Goal: Task Accomplishment & Management: Complete application form

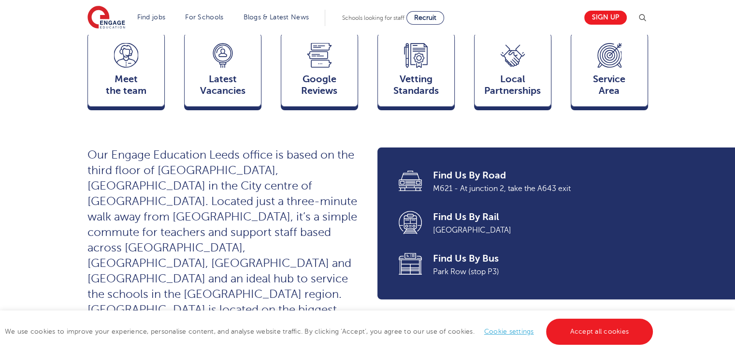
scroll to position [272, 0]
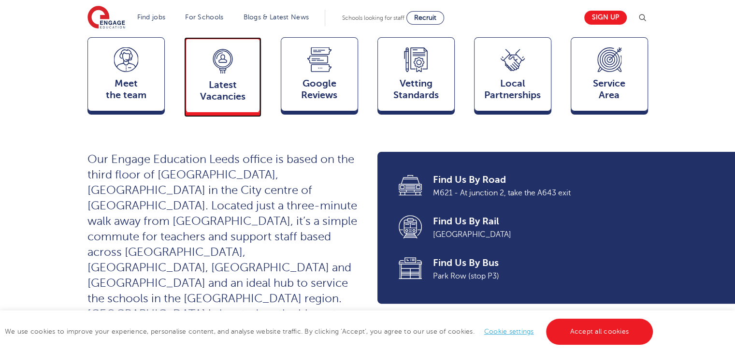
click at [220, 79] on span "Latest Vacancies" at bounding box center [223, 90] width 64 height 23
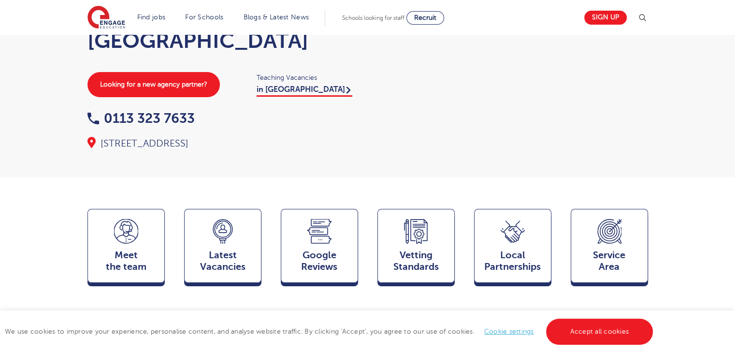
scroll to position [228, 0]
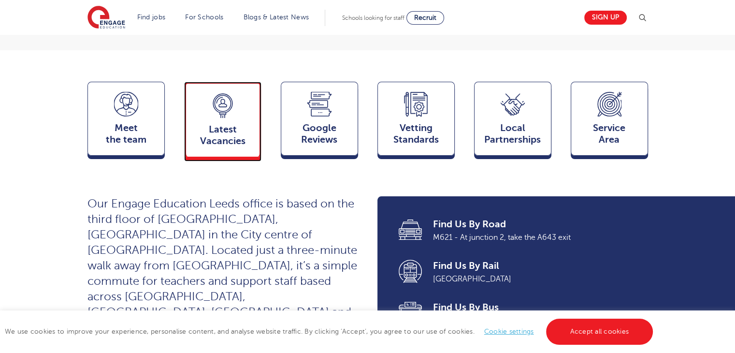
click at [236, 95] on div "Latest Vacancies Jobs" at bounding box center [222, 119] width 77 height 75
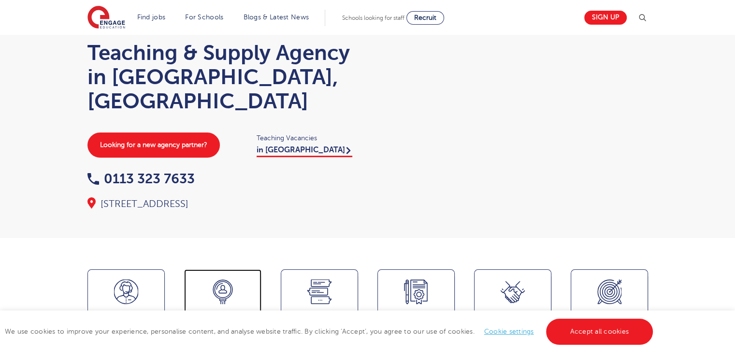
scroll to position [0, 0]
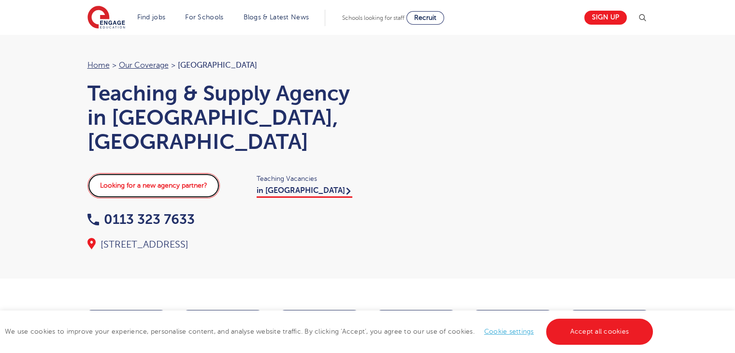
click at [146, 173] on link "Looking for a new agency partner?" at bounding box center [153, 185] width 132 height 25
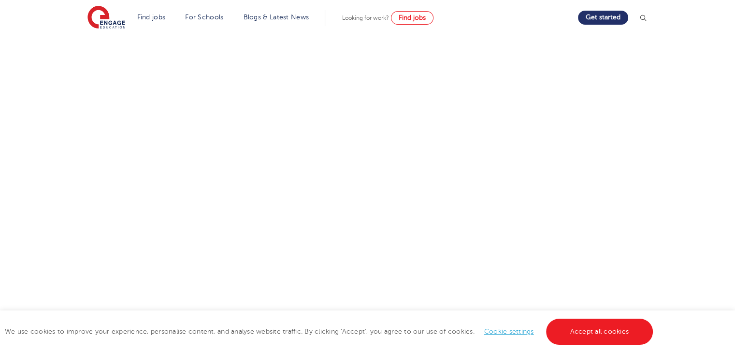
scroll to position [276, 0]
drag, startPoint x: 740, startPoint y: 53, endPoint x: 585, endPoint y: 147, distance: 182.0
click at [609, 149] on html "Find jobs All vacancies We have one of the UK's largest database. and with hund…" at bounding box center [367, 175] width 735 height 902
click at [423, 18] on span "Find jobs" at bounding box center [411, 17] width 27 height 7
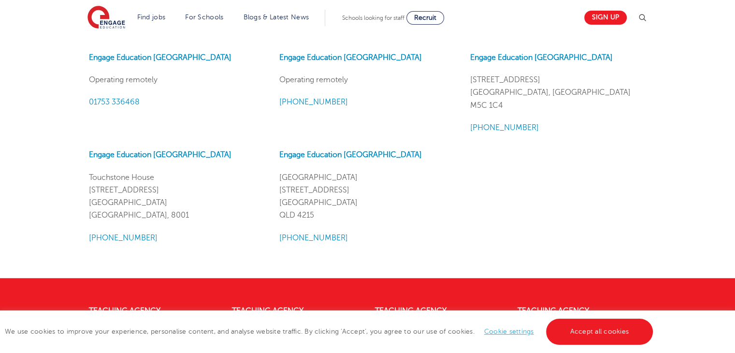
scroll to position [725, 0]
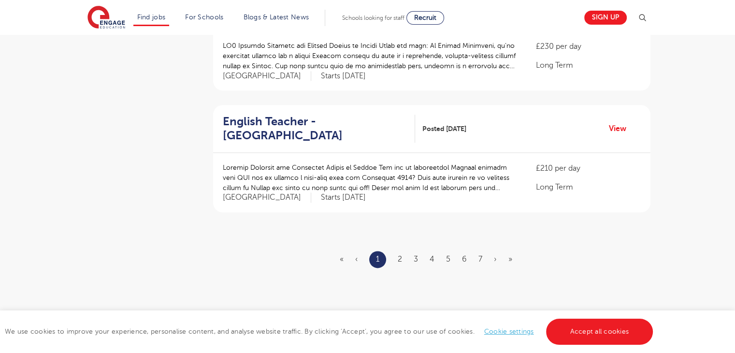
scroll to position [1141, 0]
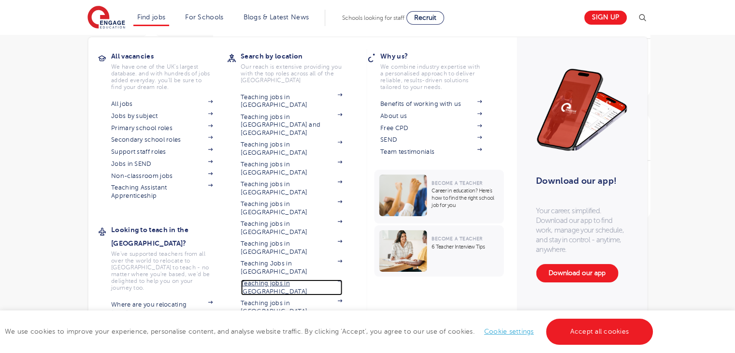
click at [295, 279] on link "Teaching jobs in [GEOGRAPHIC_DATA]" at bounding box center [291, 287] width 101 height 16
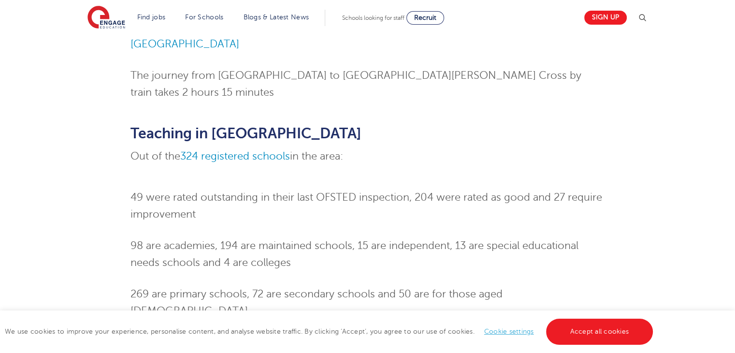
scroll to position [635, 0]
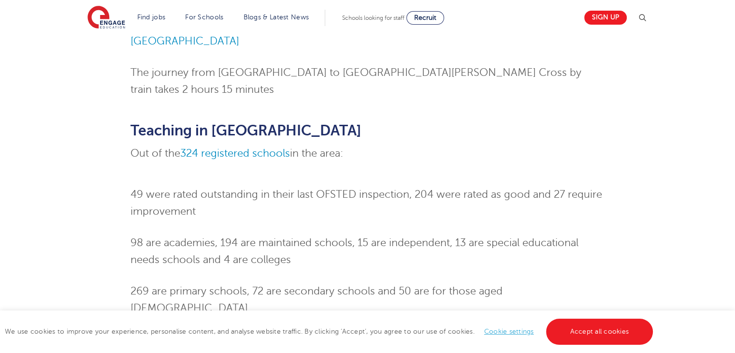
drag, startPoint x: 736, startPoint y: 26, endPoint x: 741, endPoint y: 109, distance: 83.2
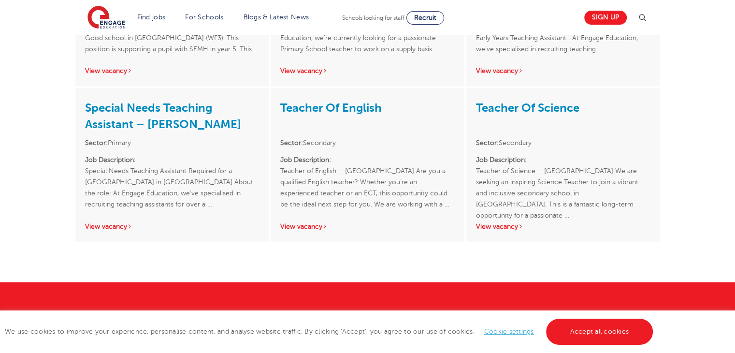
scroll to position [2084, 0]
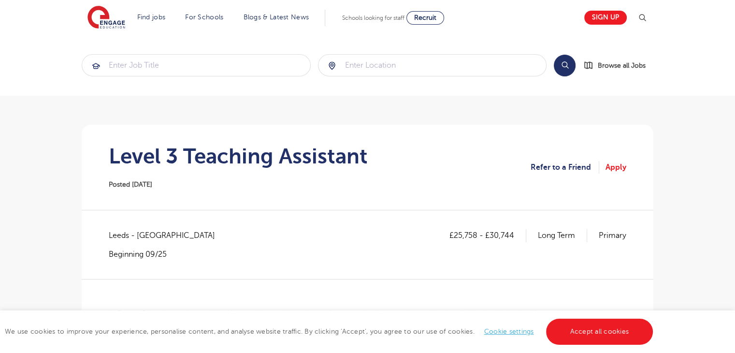
click at [620, 167] on link "Apply" at bounding box center [615, 167] width 21 height 13
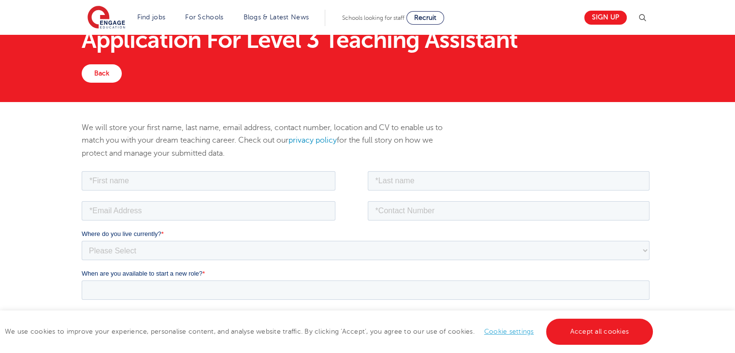
scroll to position [37, 0]
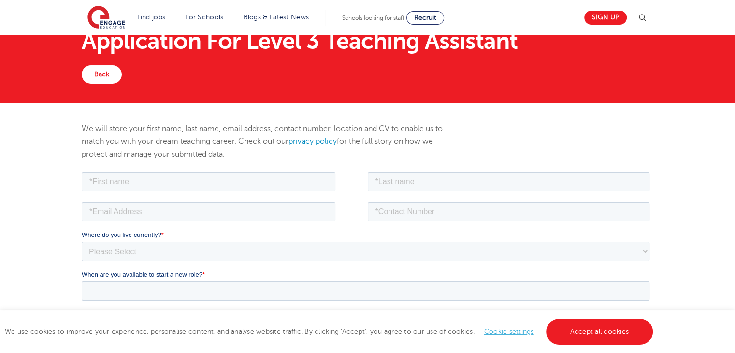
drag, startPoint x: 740, startPoint y: 39, endPoint x: 730, endPoint y: 81, distance: 43.1
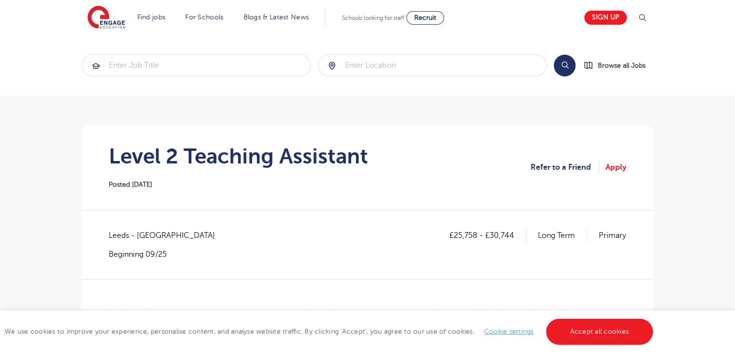
scroll to position [52, 0]
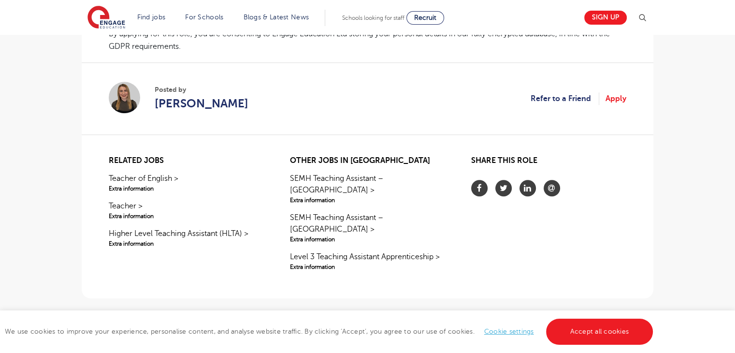
scroll to position [803, 0]
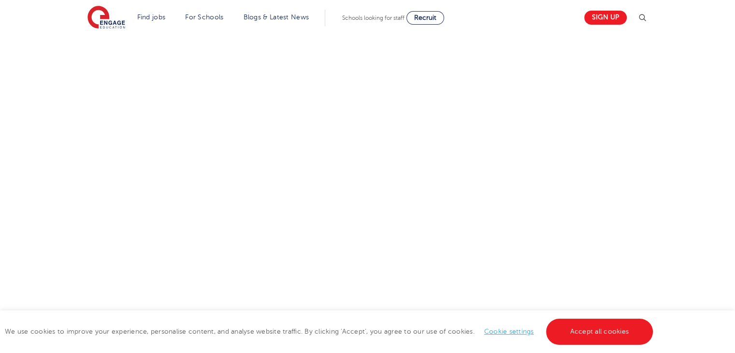
scroll to position [385, 0]
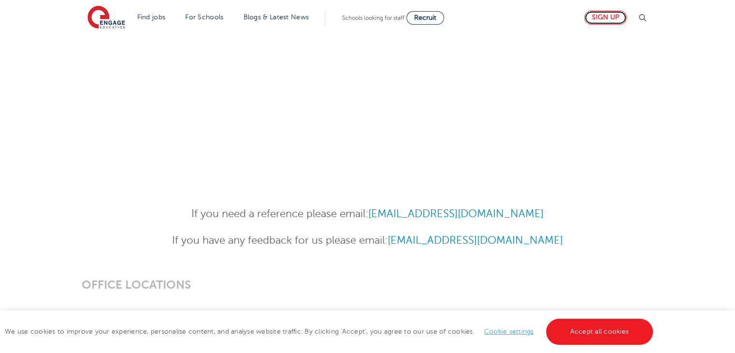
click at [611, 16] on link "Sign up" at bounding box center [605, 18] width 42 height 14
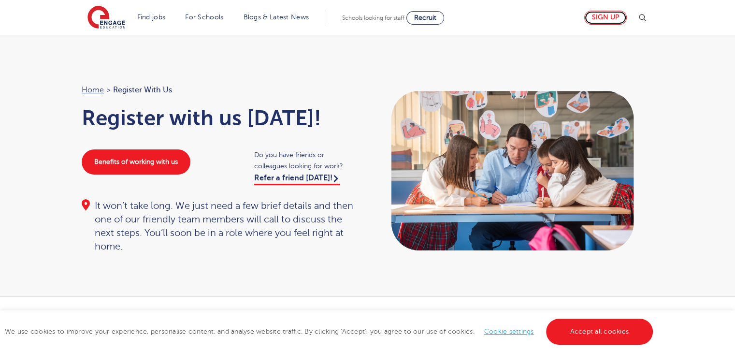
click at [609, 18] on link "Sign up" at bounding box center [605, 18] width 42 height 14
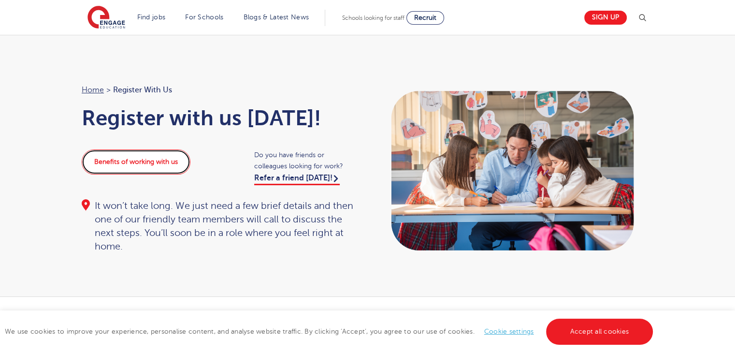
click at [137, 163] on link "Benefits of working with us" at bounding box center [136, 161] width 109 height 25
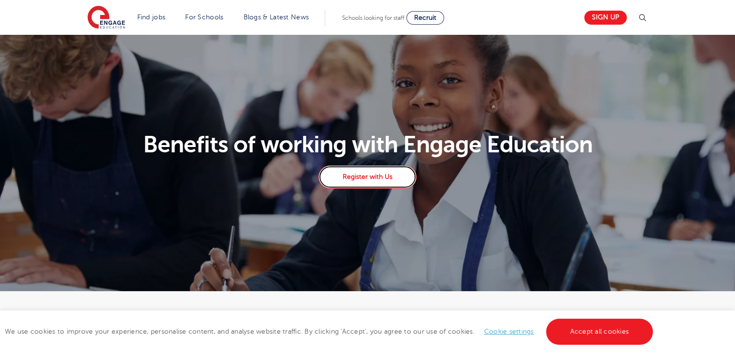
click at [375, 175] on link "Register with Us" at bounding box center [367, 176] width 98 height 23
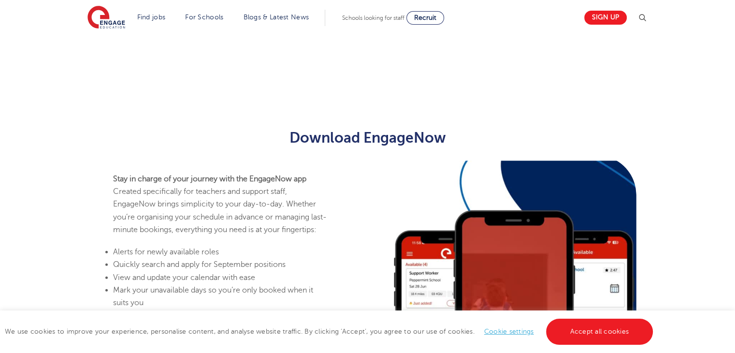
scroll to position [356, 0]
